Goal: Task Accomplishment & Management: Manage account settings

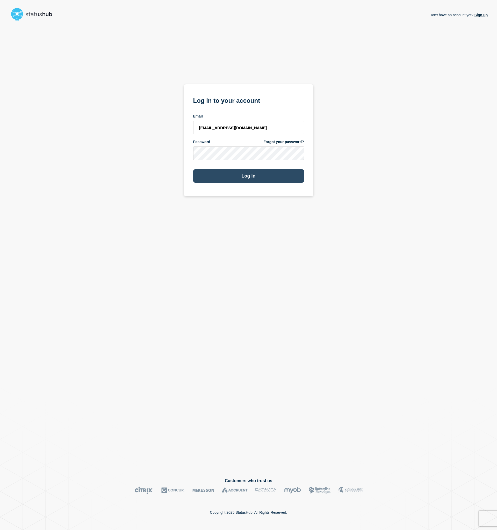
click at [258, 179] on button "Log in" at bounding box center [248, 175] width 111 height 13
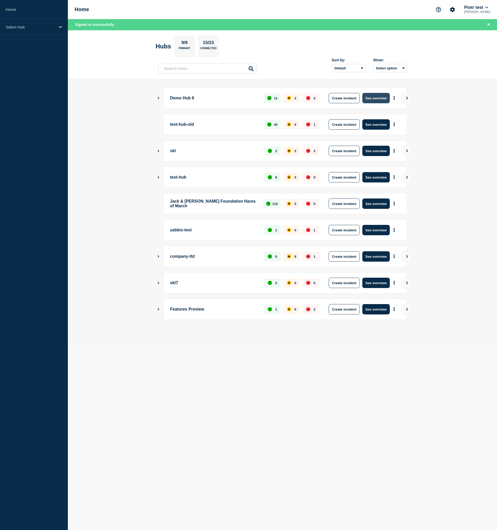
click at [378, 97] on button "See overview" at bounding box center [375, 98] width 27 height 10
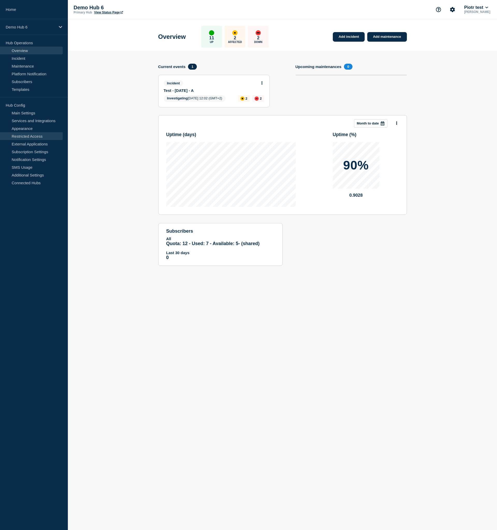
click at [32, 137] on link "Restricted Access" at bounding box center [31, 136] width 63 height 8
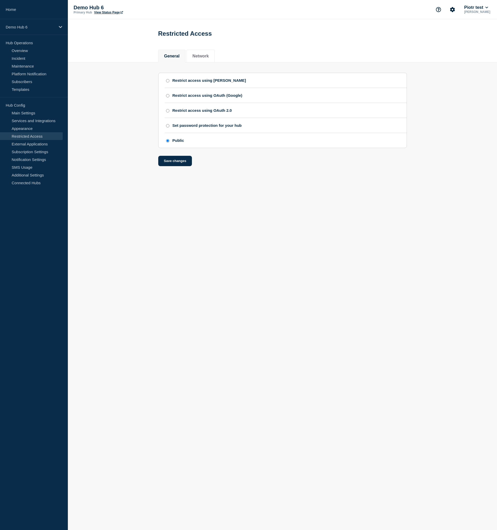
click at [190, 82] on div "Restrict access using [PERSON_NAME]" at bounding box center [208, 80] width 73 height 4
click at [169, 82] on input "Restrict access using [PERSON_NAME]" at bounding box center [167, 81] width 3 height 4
radio input "true"
radio input "false"
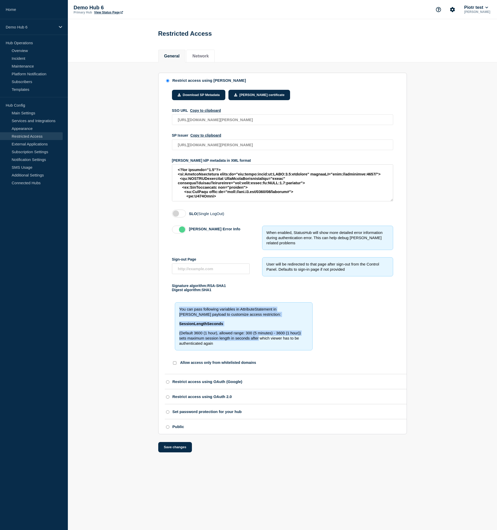
drag, startPoint x: 180, startPoint y: 328, endPoint x: 258, endPoint y: 357, distance: 83.5
click at [258, 350] on div "You can pass following variables in AttributeStatement in SAML payload to custo…" at bounding box center [244, 326] width 138 height 48
drag, startPoint x: 259, startPoint y: 356, endPoint x: 277, endPoint y: 348, distance: 20.3
click at [259, 346] on div "SessionLengthSeconds (Default 3600 (1 hour), allowed range: 300 (5 minutes) - 3…" at bounding box center [243, 333] width 129 height 25
